Goal: Information Seeking & Learning: Learn about a topic

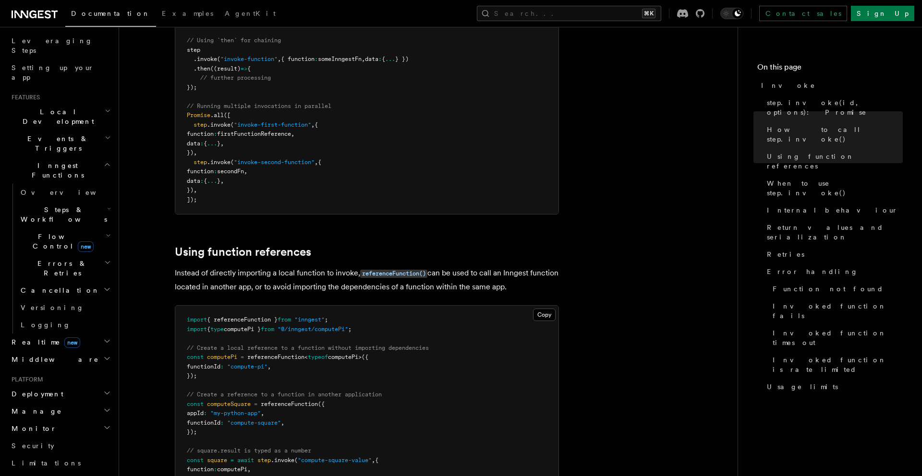
scroll to position [196, 0]
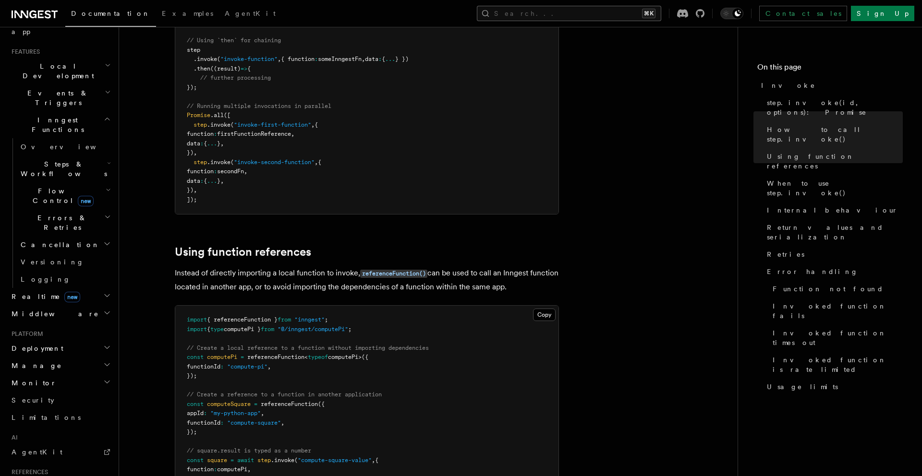
click at [640, 13] on button "Search... ⌘K" at bounding box center [569, 13] width 184 height 15
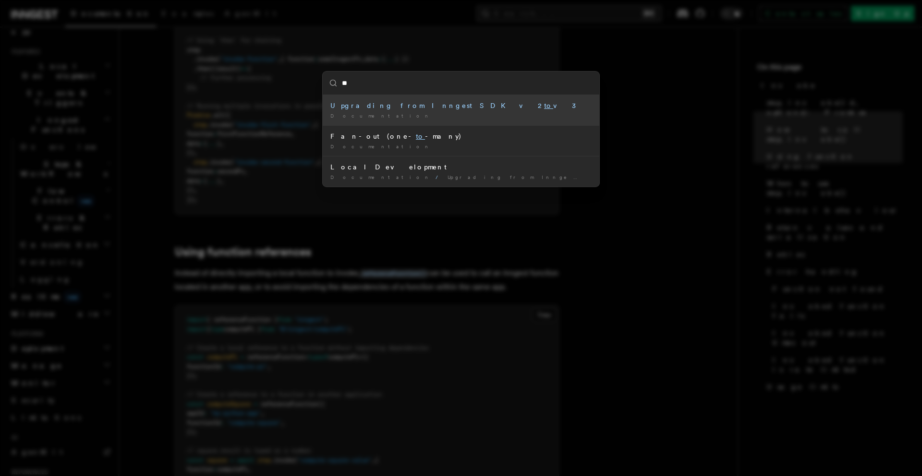
type input "*"
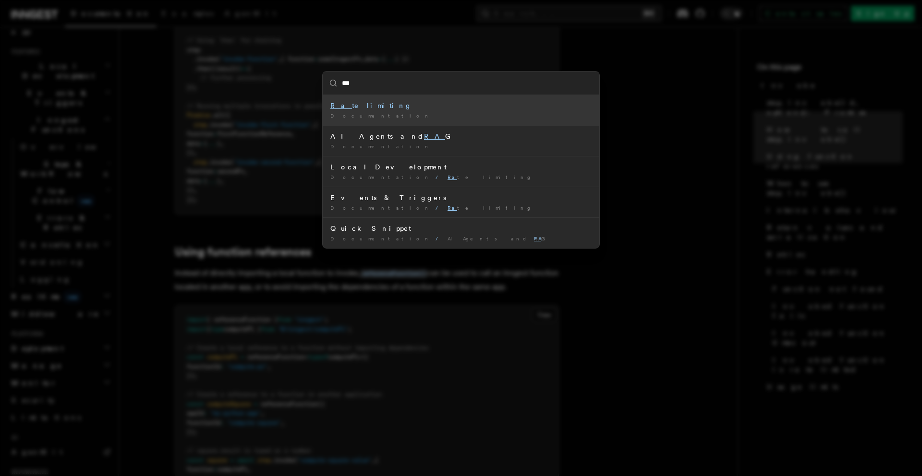
type input "****"
click at [430, 105] on div "Rate limiting" at bounding box center [460, 106] width 261 height 10
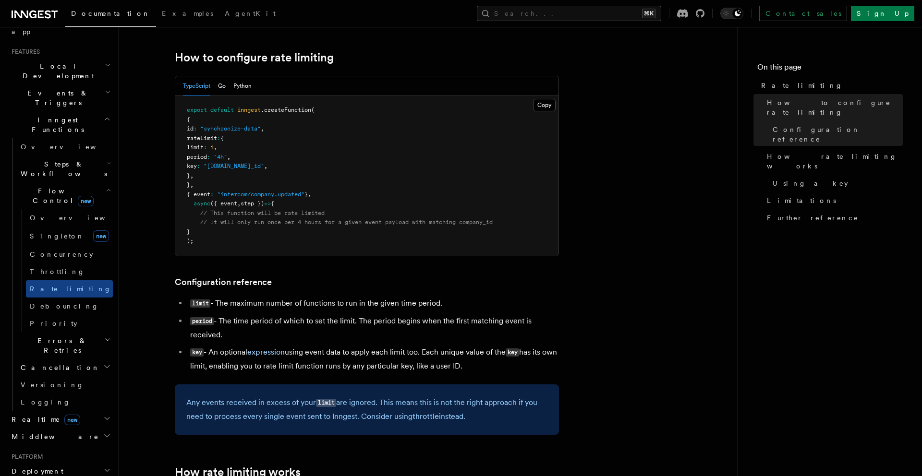
scroll to position [133, 0]
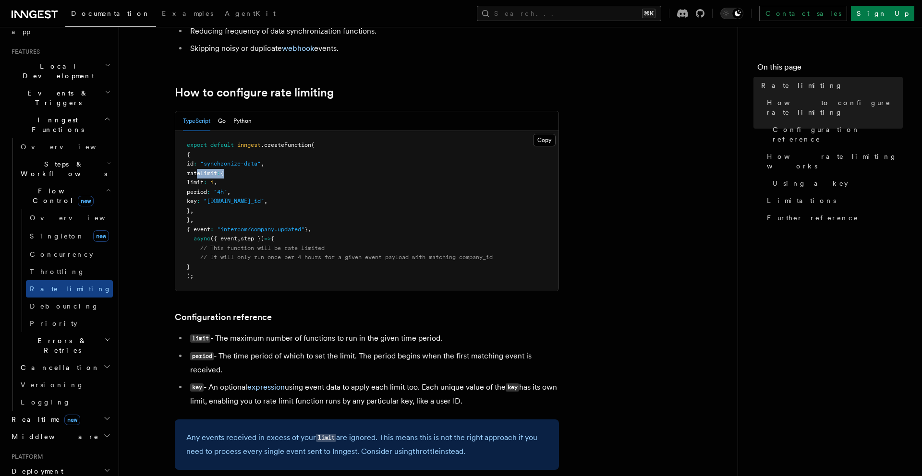
drag, startPoint x: 238, startPoint y: 171, endPoint x: 197, endPoint y: 174, distance: 40.4
click at [197, 174] on span "rateLimit : {" at bounding box center [205, 173] width 37 height 7
copy span "rateLimit :"
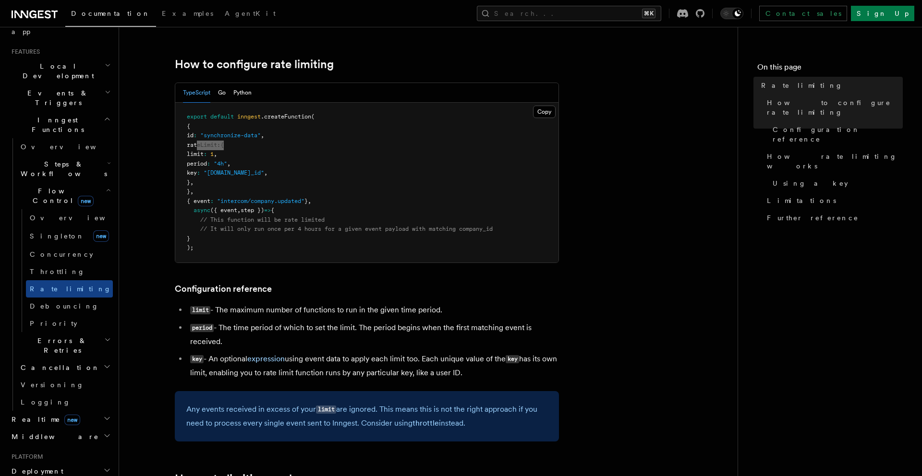
scroll to position [162, 0]
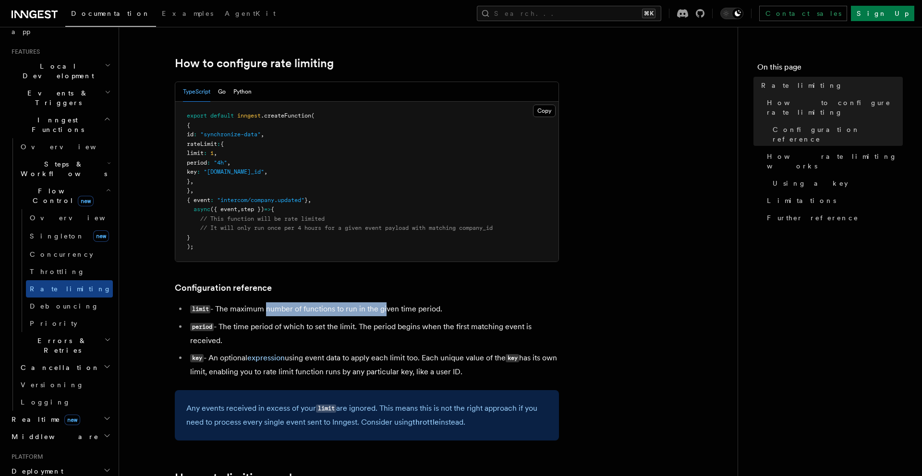
drag, startPoint x: 264, startPoint y: 312, endPoint x: 385, endPoint y: 313, distance: 121.0
click at [385, 313] on li "limit - The maximum number of functions to run in the given time period." at bounding box center [373, 309] width 372 height 14
click at [393, 313] on li "limit - The maximum number of functions to run in the given time period." at bounding box center [373, 309] width 372 height 14
drag, startPoint x: 240, startPoint y: 330, endPoint x: 266, endPoint y: 330, distance: 26.9
click at [266, 330] on li "period - The time period of which to set the limit. The period begins when the …" at bounding box center [373, 333] width 372 height 27
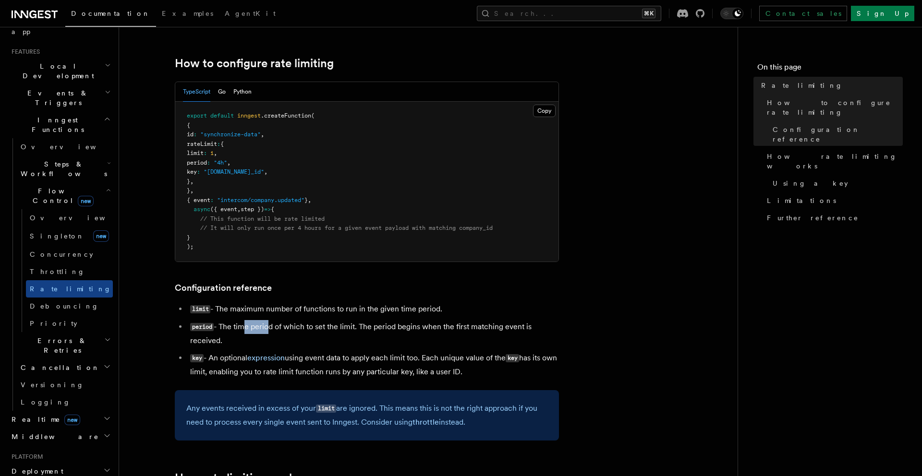
click at [267, 330] on li "period - The time period of which to set the limit. The period begins when the …" at bounding box center [373, 333] width 372 height 27
drag, startPoint x: 230, startPoint y: 328, endPoint x: 327, endPoint y: 327, distance: 97.0
click at [327, 327] on li "period - The time period of which to set the limit. The period begins when the …" at bounding box center [373, 333] width 372 height 27
drag, startPoint x: 375, startPoint y: 327, endPoint x: 484, endPoint y: 325, distance: 109.5
click at [484, 325] on li "period - The time period of which to set the limit. The period begins when the …" at bounding box center [373, 333] width 372 height 27
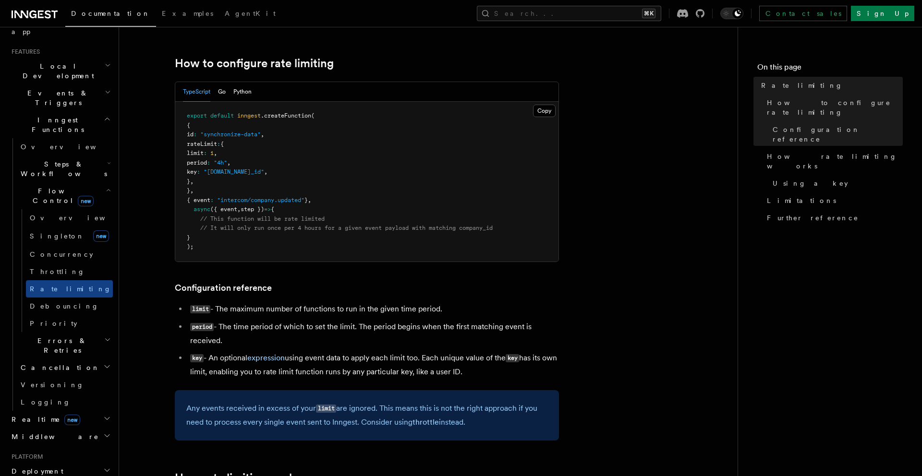
click at [487, 325] on li "period - The time period of which to set the limit. The period begins when the …" at bounding box center [373, 333] width 372 height 27
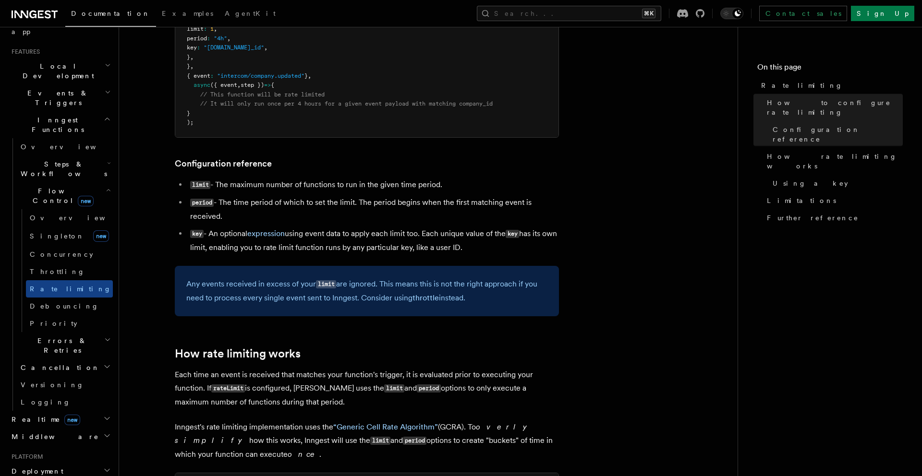
scroll to position [292, 0]
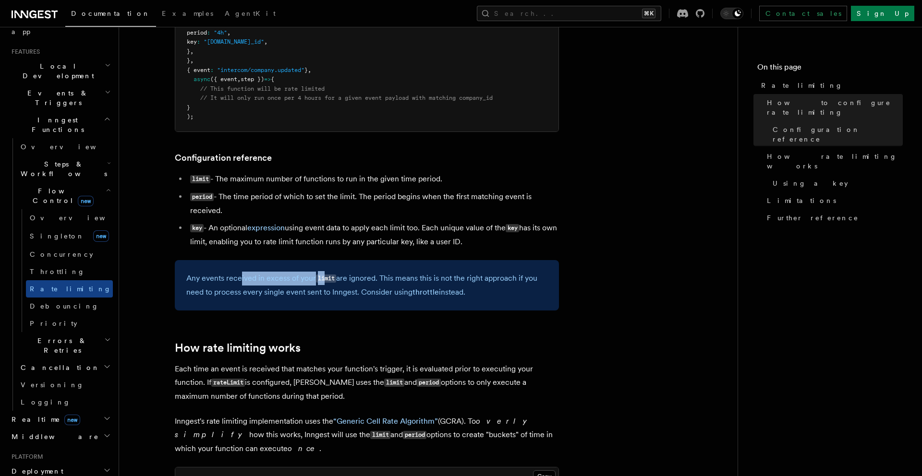
drag, startPoint x: 239, startPoint y: 280, endPoint x: 324, endPoint y: 282, distance: 85.0
click at [324, 282] on p "Any events received in excess of your limit are ignored. This means this is not…" at bounding box center [366, 285] width 361 height 27
click at [328, 296] on p "Any events received in excess of your limit are ignored. This means this is not…" at bounding box center [366, 285] width 361 height 27
drag, startPoint x: 387, startPoint y: 280, endPoint x: 471, endPoint y: 277, distance: 84.1
click at [471, 277] on p "Any events received in excess of your limit are ignored. This means this is not…" at bounding box center [366, 285] width 361 height 27
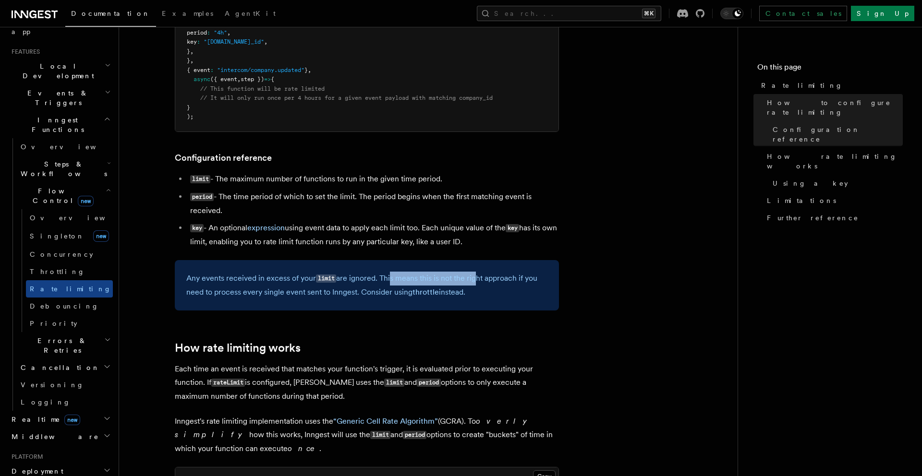
click at [474, 277] on p "Any events received in excess of your limit are ignored. This means this is not…" at bounding box center [366, 285] width 361 height 27
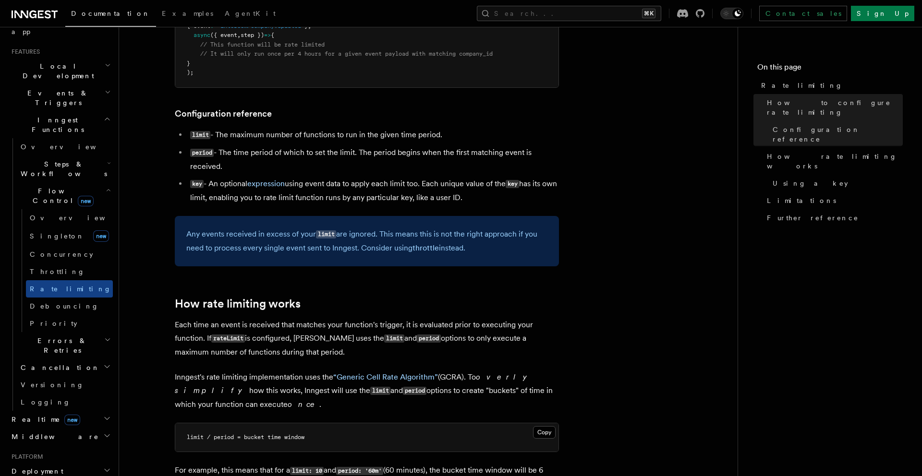
scroll to position [334, 0]
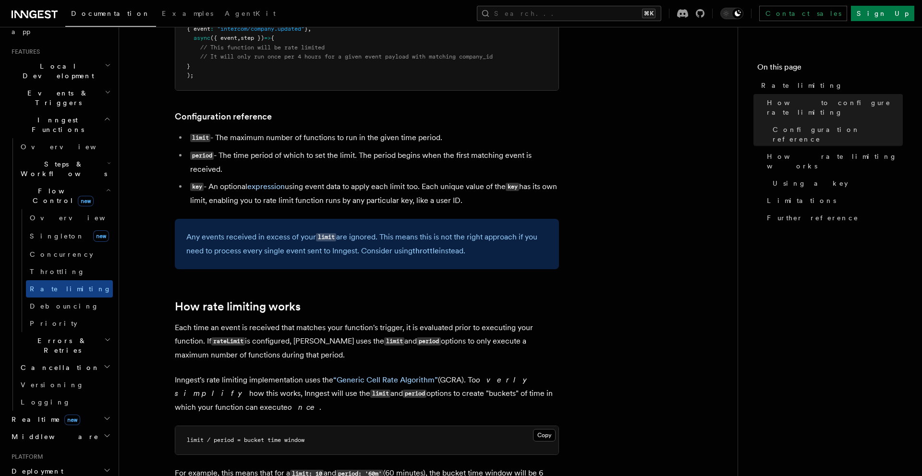
click at [306, 237] on p "Any events received in excess of your limit are ignored. This means this is not…" at bounding box center [366, 243] width 361 height 27
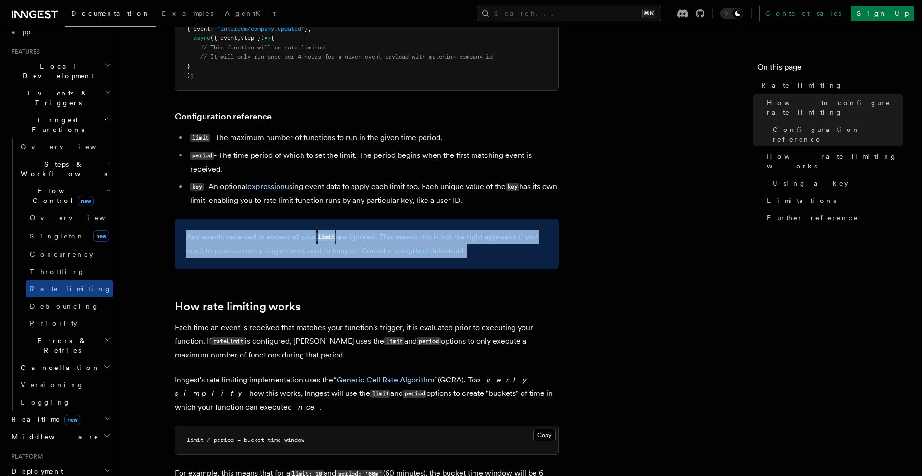
click at [306, 237] on p "Any events received in excess of your limit are ignored. This means this is not…" at bounding box center [366, 243] width 361 height 27
click at [363, 239] on p "Any events received in excess of your limit are ignored. This means this is not…" at bounding box center [366, 243] width 361 height 27
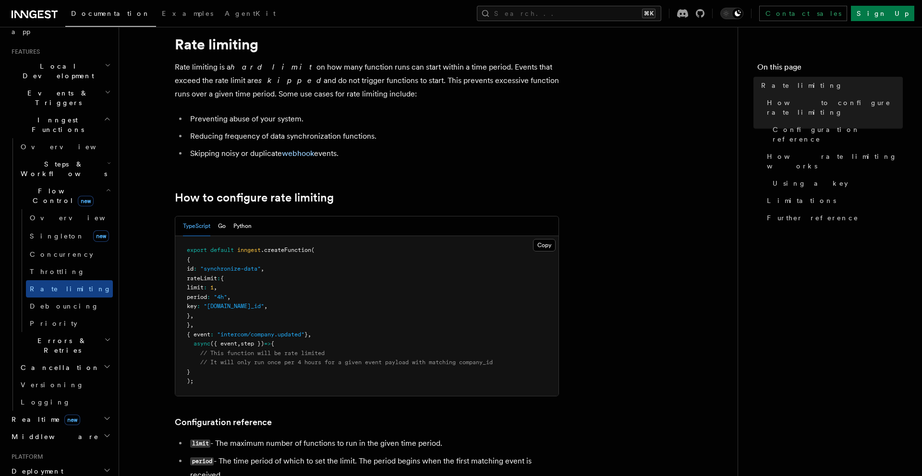
scroll to position [0, 0]
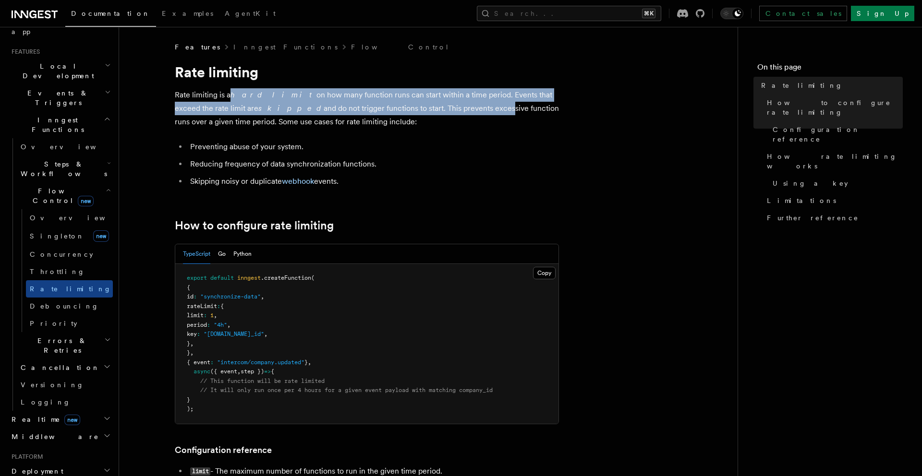
drag, startPoint x: 230, startPoint y: 99, endPoint x: 420, endPoint y: 105, distance: 190.2
click at [420, 105] on p "Rate limiting is a hard limit on how many function runs can start within a time…" at bounding box center [367, 108] width 384 height 40
click at [421, 112] on p "Rate limiting is a hard limit on how many function runs can start within a time…" at bounding box center [367, 108] width 384 height 40
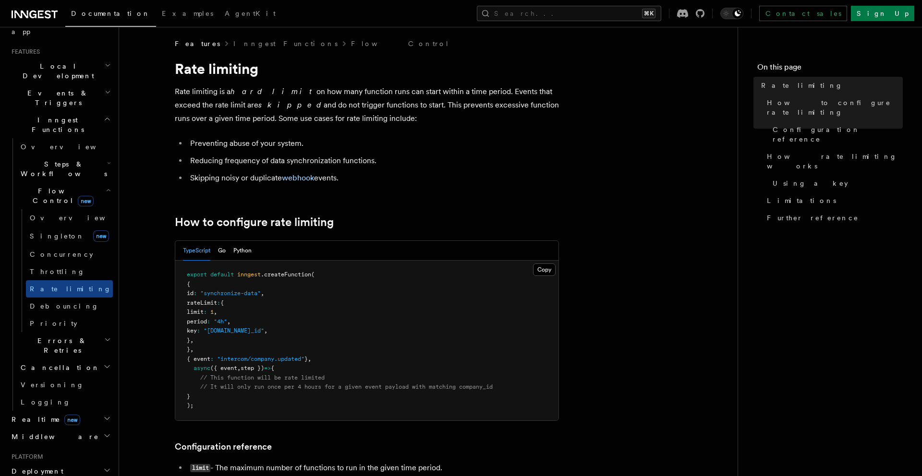
scroll to position [4, 0]
drag, startPoint x: 371, startPoint y: 91, endPoint x: 467, endPoint y: 95, distance: 96.6
click at [467, 95] on p "Rate limiting is a hard limit on how many function runs can start within a time…" at bounding box center [367, 106] width 384 height 40
click at [468, 95] on p "Rate limiting is a hard limit on how many function runs can start within a time…" at bounding box center [367, 105] width 384 height 40
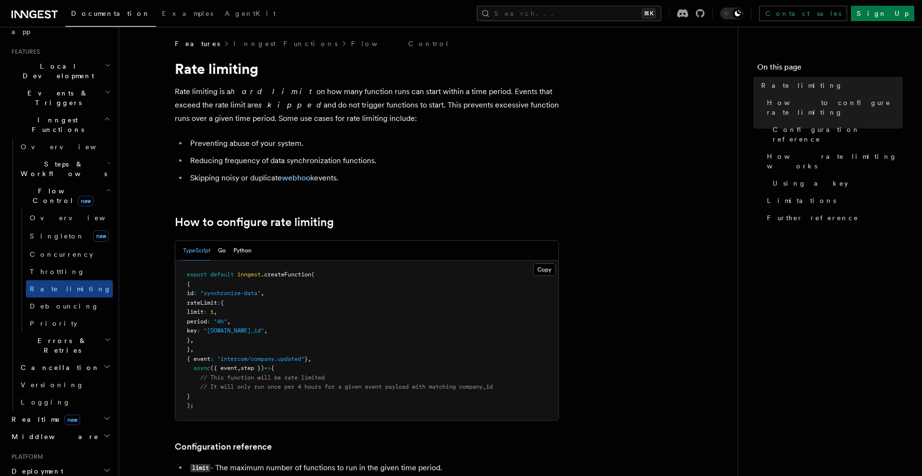
click at [343, 117] on p "Rate limiting is a hard limit on how many function runs can start within a time…" at bounding box center [367, 105] width 384 height 40
drag, startPoint x: 352, startPoint y: 121, endPoint x: 205, endPoint y: 109, distance: 147.8
click at [205, 109] on p "Rate limiting is a hard limit on how many function runs can start within a time…" at bounding box center [367, 105] width 384 height 40
click at [204, 109] on p "Rate limiting is a hard limit on how many function runs can start within a time…" at bounding box center [367, 105] width 384 height 40
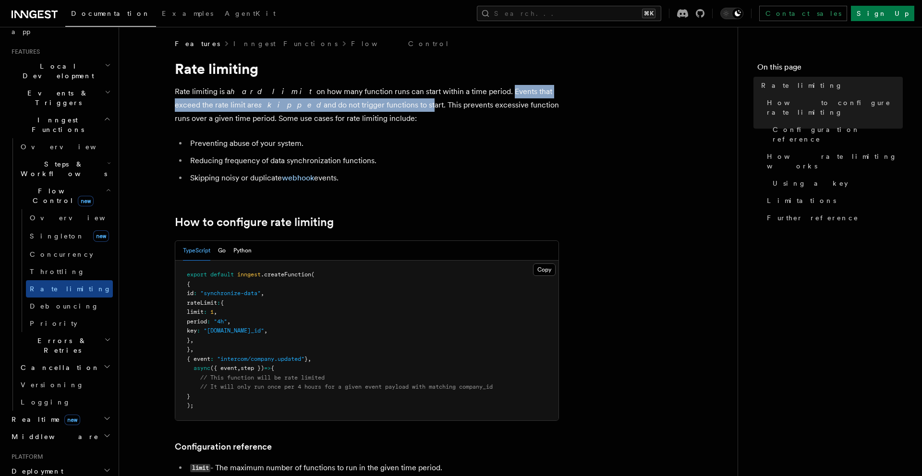
drag, startPoint x: 460, startPoint y: 89, endPoint x: 339, endPoint y: 104, distance: 121.9
click at [339, 104] on p "Rate limiting is a hard limit on how many function runs can start within a time…" at bounding box center [367, 105] width 384 height 40
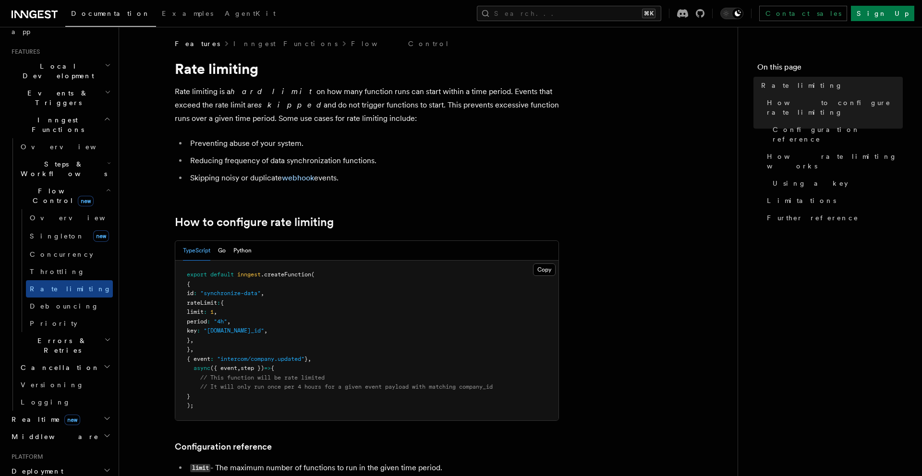
click at [345, 104] on p "Rate limiting is a hard limit on how many function runs can start within a time…" at bounding box center [367, 105] width 384 height 40
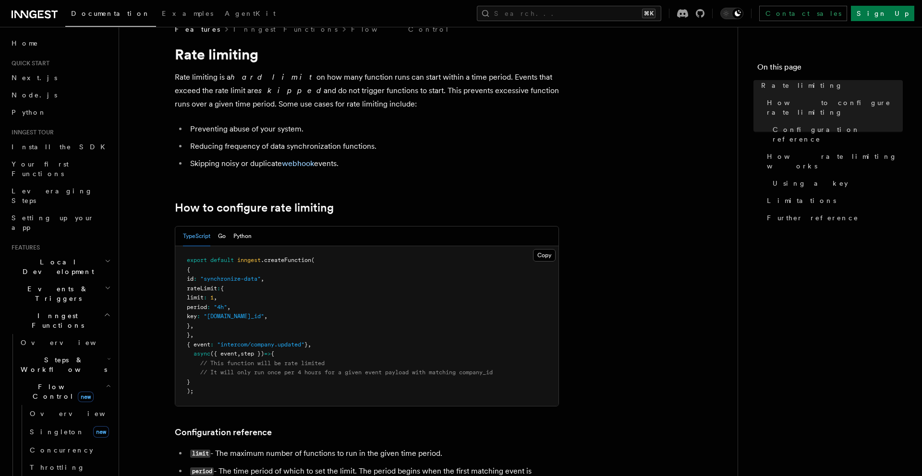
scroll to position [0, 0]
